Goal: Submit feedback/report problem

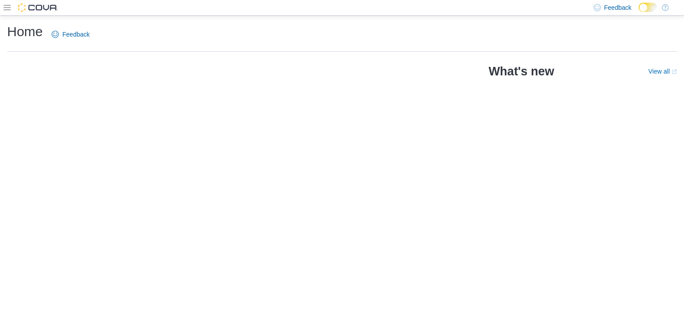
click at [3, 9] on div "Feedback Dark Mode" at bounding box center [342, 8] width 684 height 16
